Goal: Task Accomplishment & Management: Manage account settings

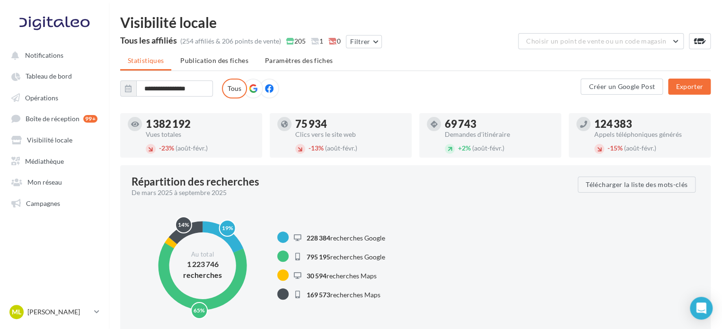
drag, startPoint x: 61, startPoint y: 189, endPoint x: 76, endPoint y: 193, distance: 15.6
click at [61, 189] on link "Mon réseau" at bounding box center [54, 181] width 97 height 17
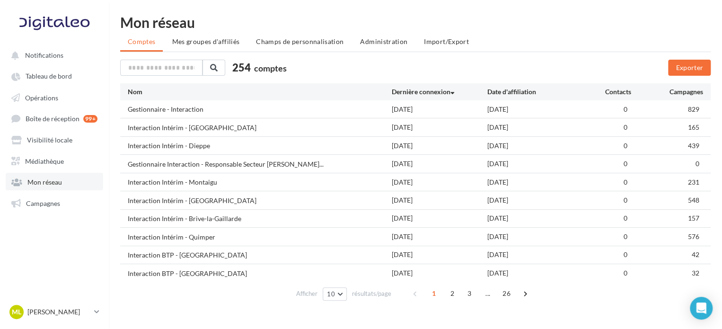
click at [53, 188] on link "Mon réseau" at bounding box center [54, 181] width 97 height 17
click at [373, 47] on li "Administration" at bounding box center [384, 41] width 62 height 17
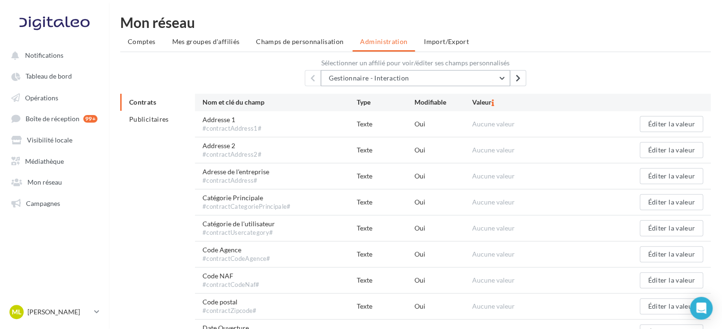
click at [348, 80] on span "Gestionnaire - Interaction" at bounding box center [369, 78] width 80 height 8
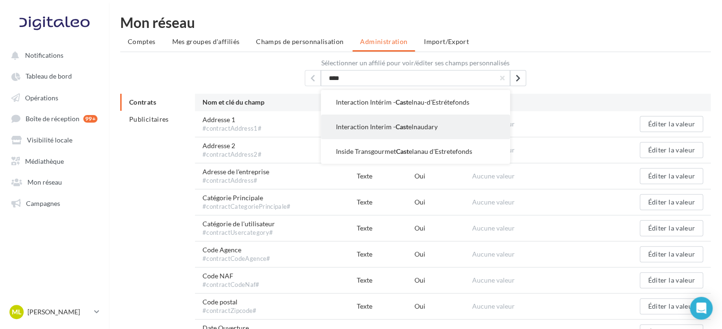
type input "****"
click at [384, 134] on button "Interaction Interim - Cast elnaudary" at bounding box center [415, 127] width 189 height 25
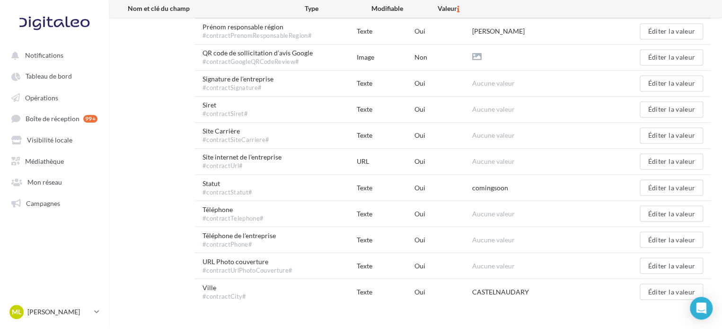
scroll to position [736, 0]
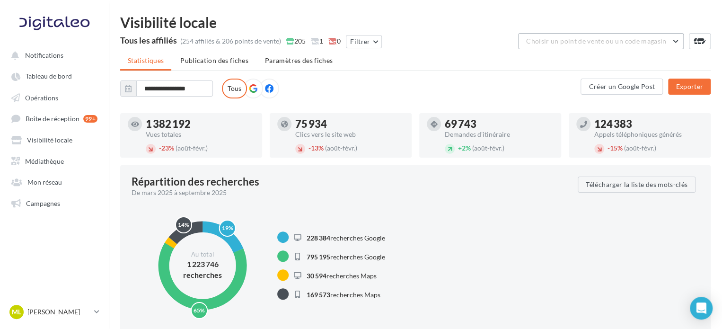
click at [598, 42] on span "Choisir un point de vente ou un code magasin" at bounding box center [596, 41] width 140 height 8
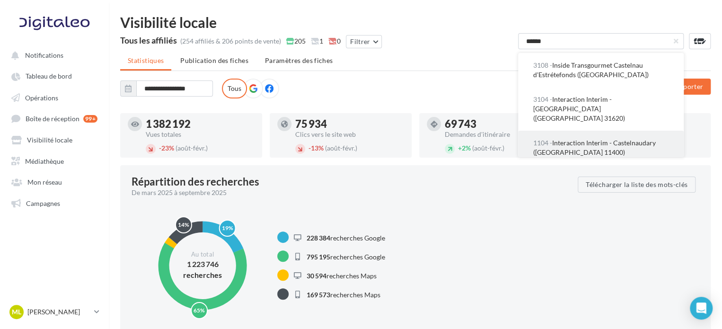
type input "******"
click at [590, 149] on span "1104 - Interaction Interim - Castelnaudary ([GEOGRAPHIC_DATA] 11400)" at bounding box center [594, 148] width 123 height 18
